Goal: Transaction & Acquisition: Purchase product/service

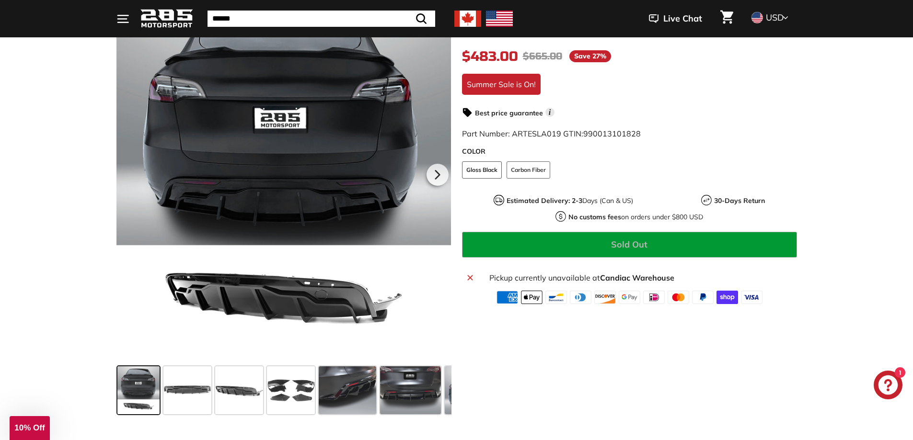
scroll to position [288, 0]
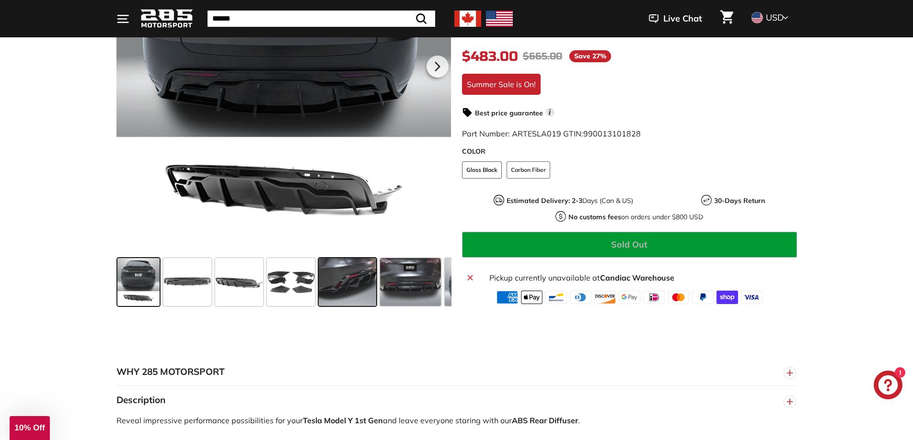
click at [375, 291] on span at bounding box center [348, 282] width 58 height 48
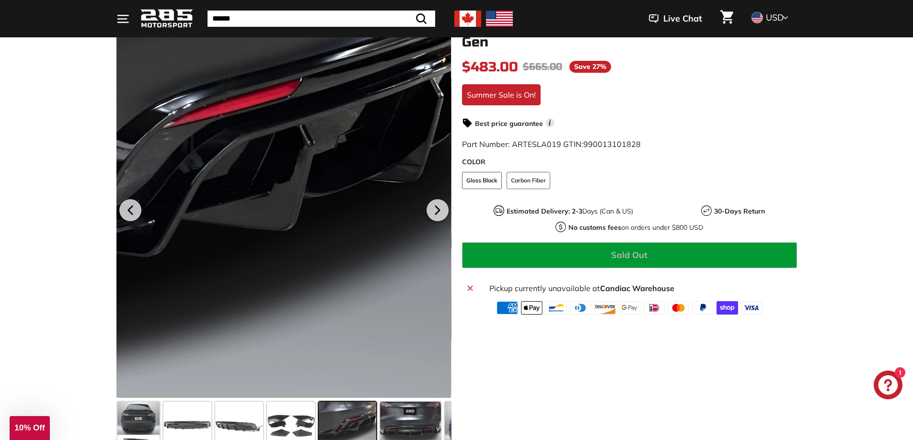
scroll to position [240, 0]
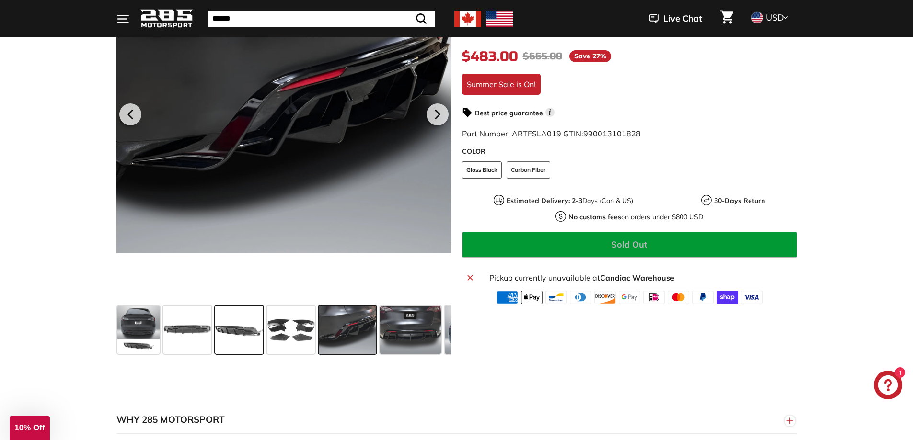
click at [257, 341] on span at bounding box center [239, 330] width 48 height 48
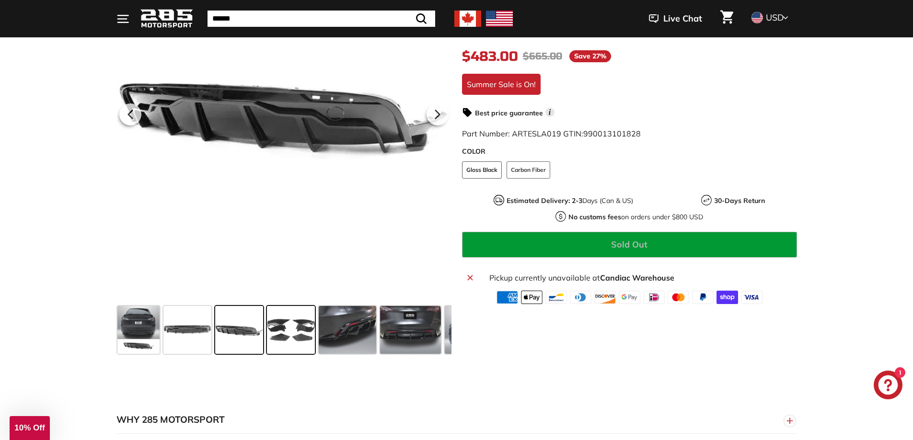
click at [284, 330] on span at bounding box center [291, 330] width 48 height 48
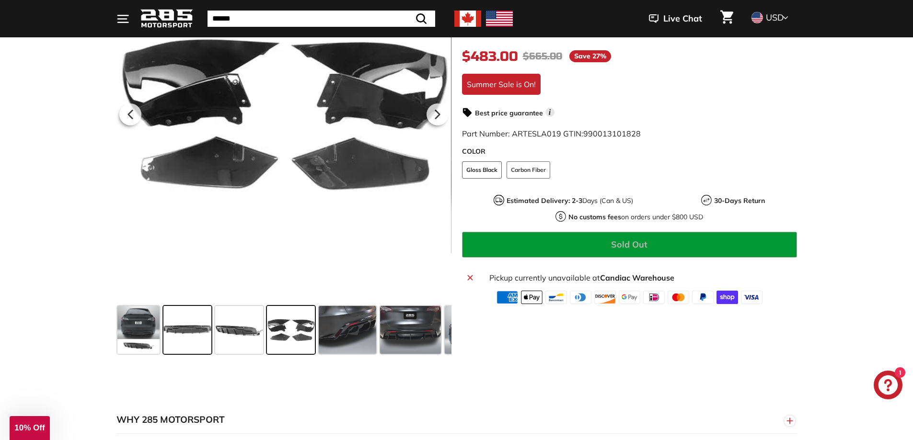
click at [198, 350] on span at bounding box center [187, 330] width 48 height 48
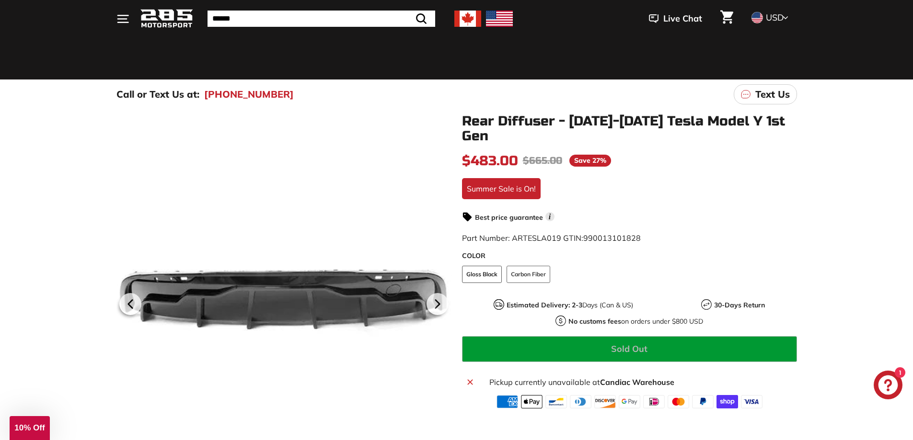
scroll to position [48, 0]
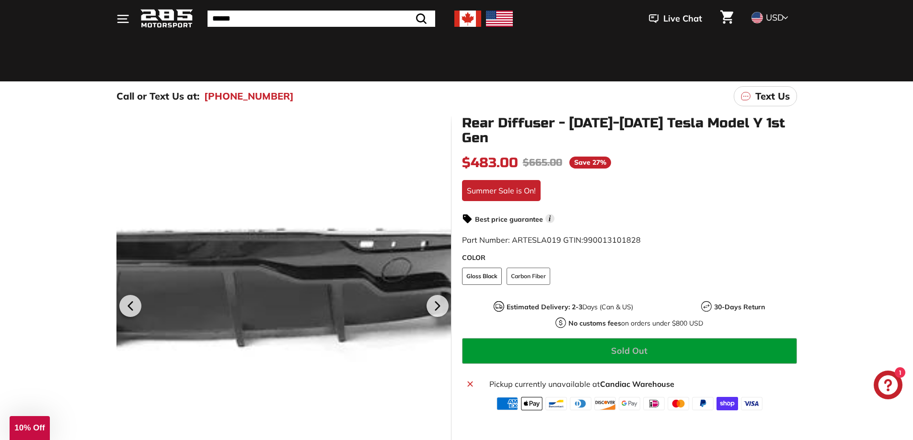
click at [391, 318] on div at bounding box center [283, 305] width 335 height 378
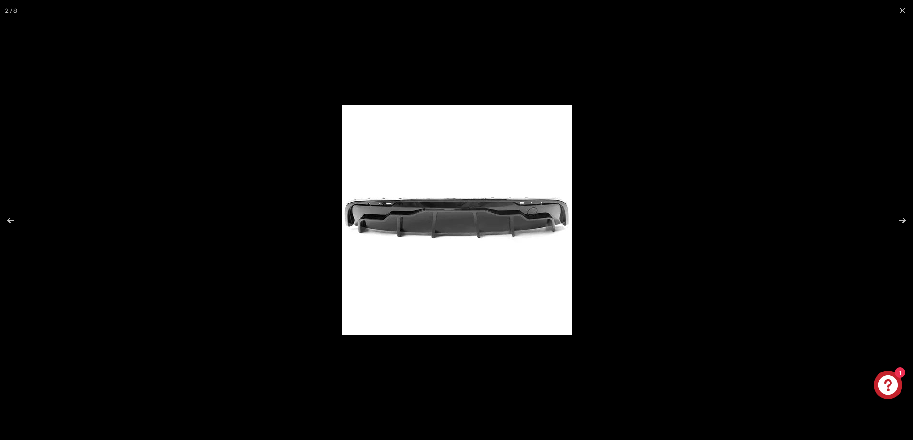
click at [472, 238] on img at bounding box center [457, 220] width 230 height 230
click at [902, 9] on button at bounding box center [902, 10] width 21 height 21
